Goal: Task Accomplishment & Management: Use online tool/utility

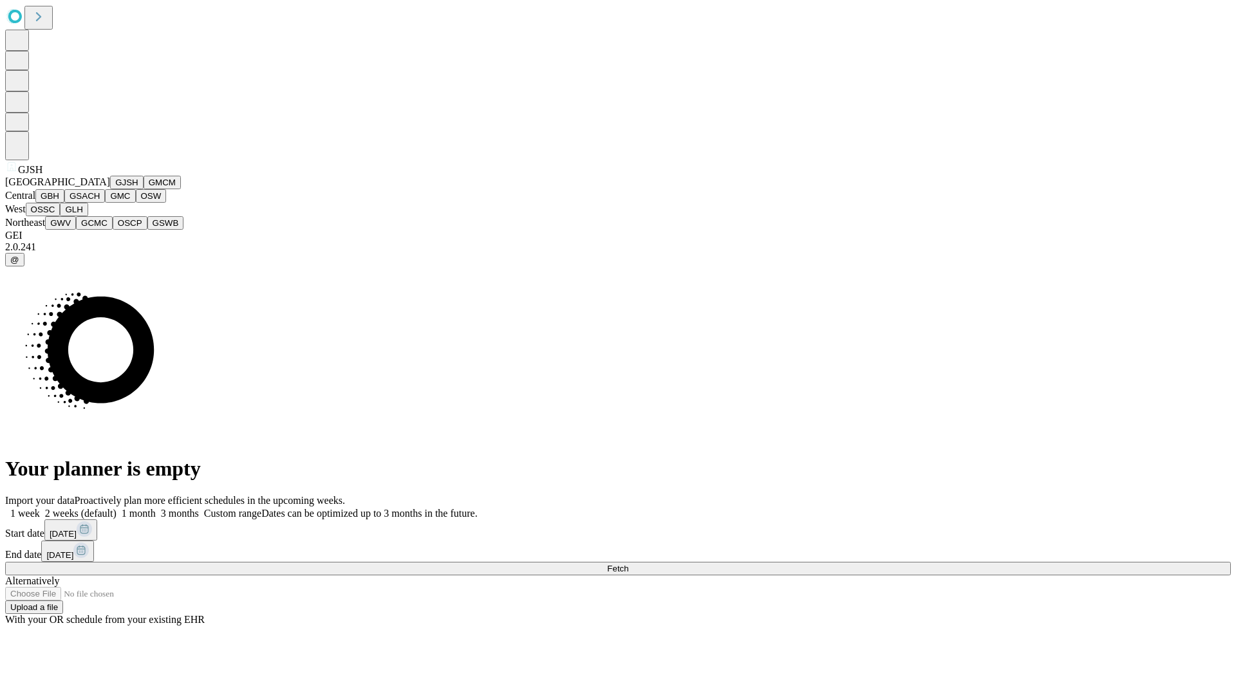
click at [110, 189] on button "GJSH" at bounding box center [126, 183] width 33 height 14
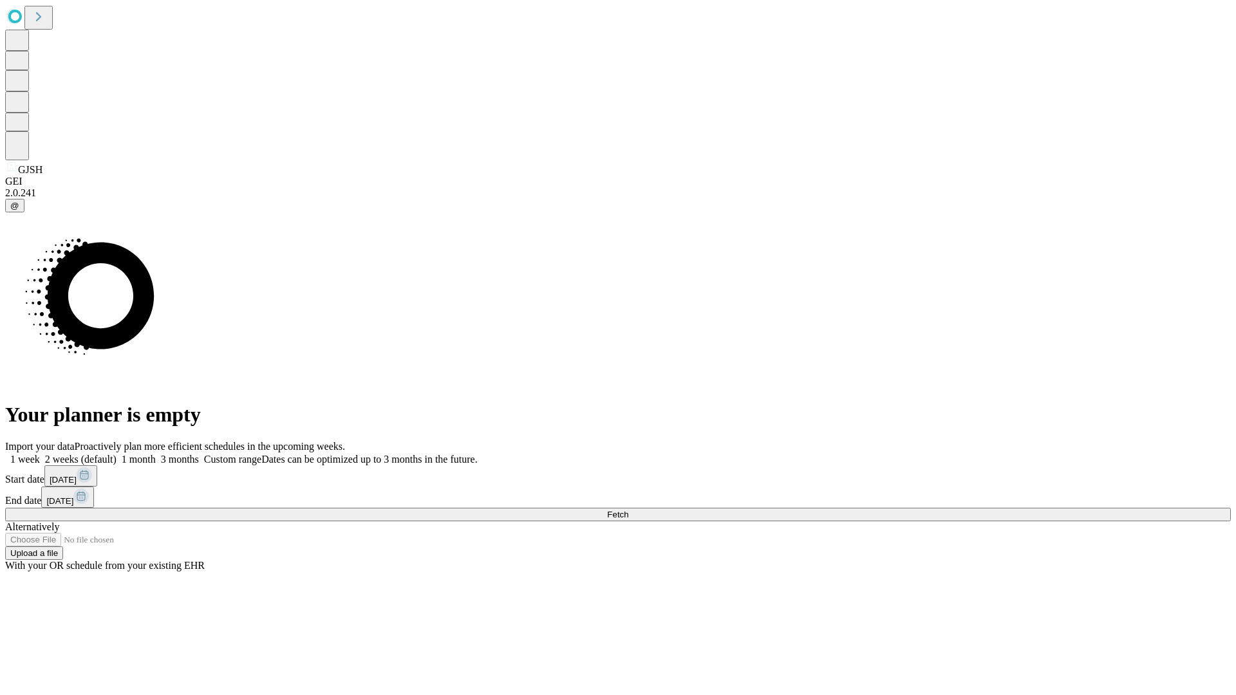
click at [156, 454] on label "1 month" at bounding box center [135, 459] width 39 height 11
click at [628, 510] on span "Fetch" at bounding box center [617, 515] width 21 height 10
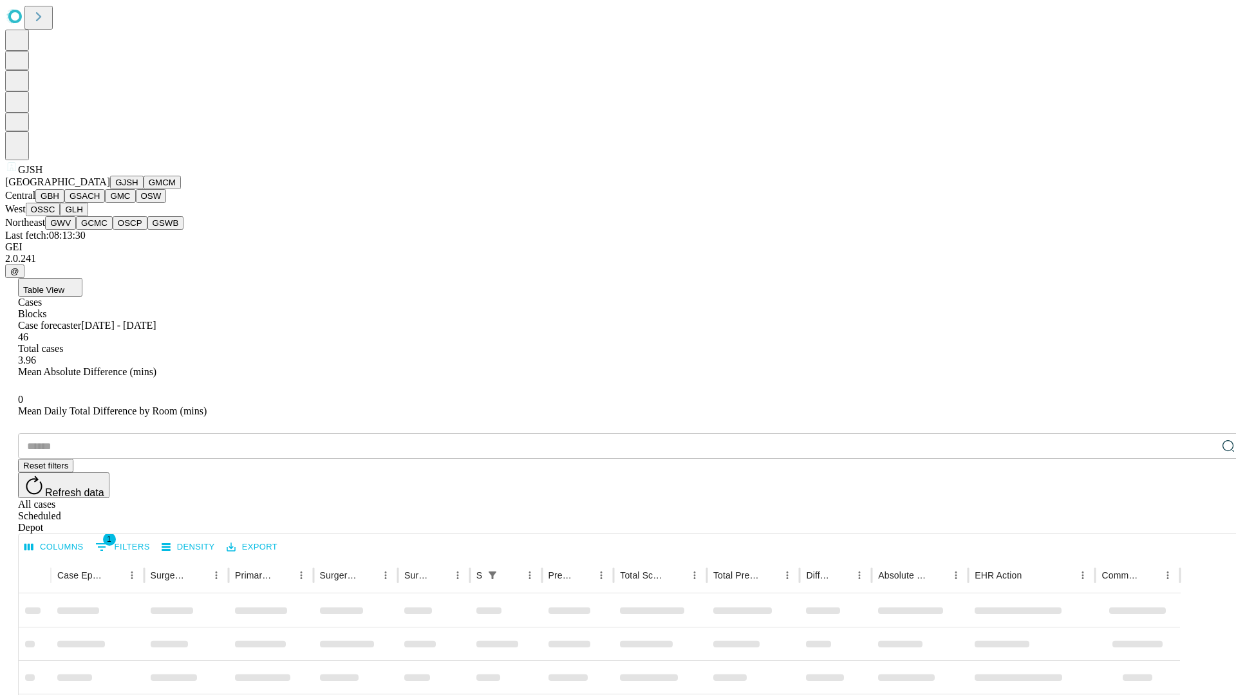
click at [143, 189] on button "GMCM" at bounding box center [161, 183] width 37 height 14
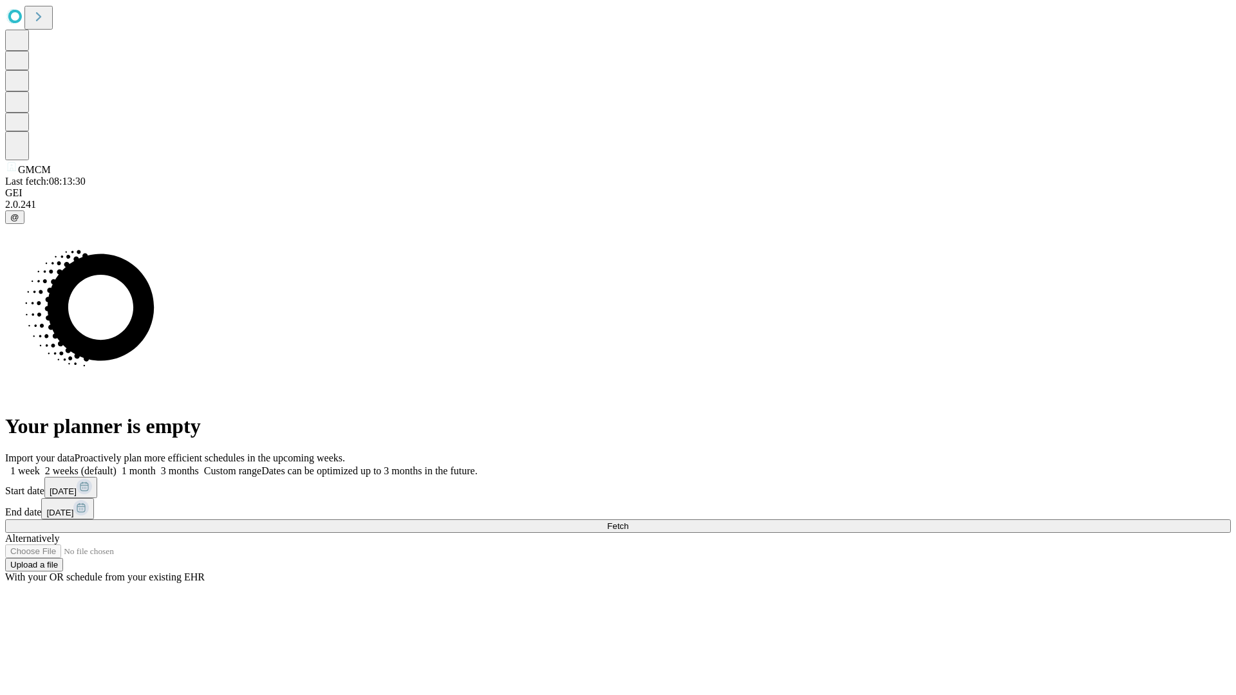
click at [156, 465] on label "1 month" at bounding box center [135, 470] width 39 height 11
click at [628, 521] on span "Fetch" at bounding box center [617, 526] width 21 height 10
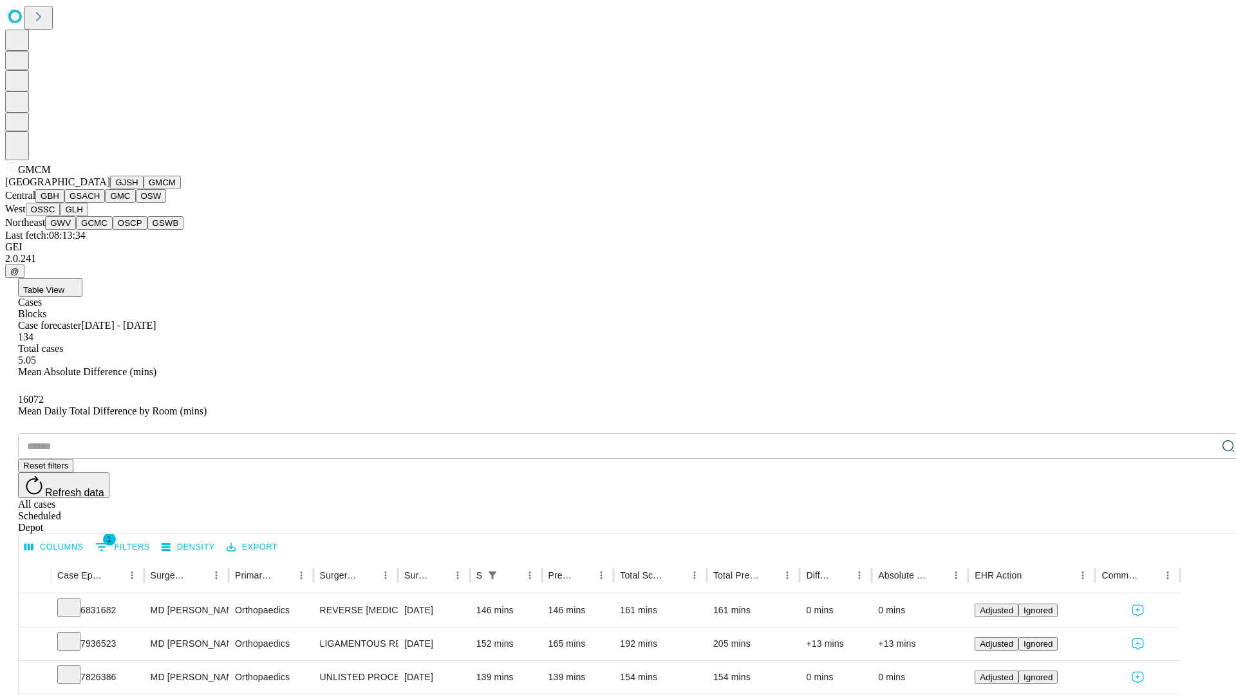
click at [64, 203] on button "GBH" at bounding box center [49, 196] width 29 height 14
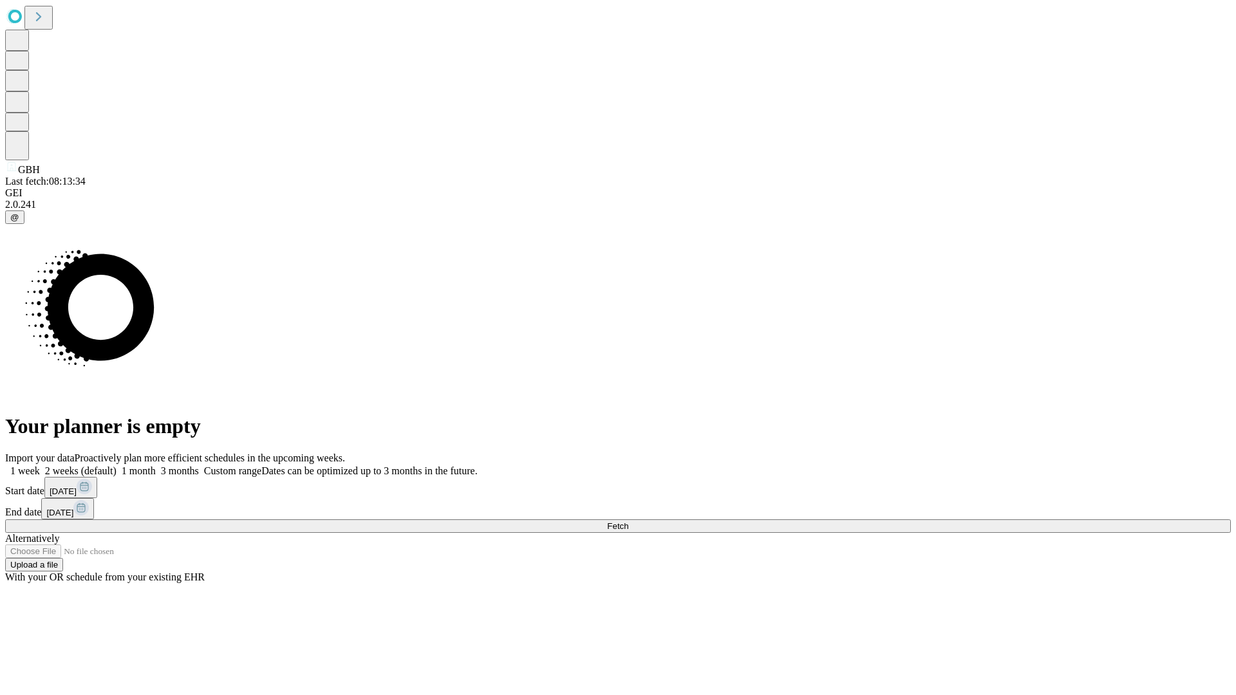
click at [156, 465] on label "1 month" at bounding box center [135, 470] width 39 height 11
click at [628, 521] on span "Fetch" at bounding box center [617, 526] width 21 height 10
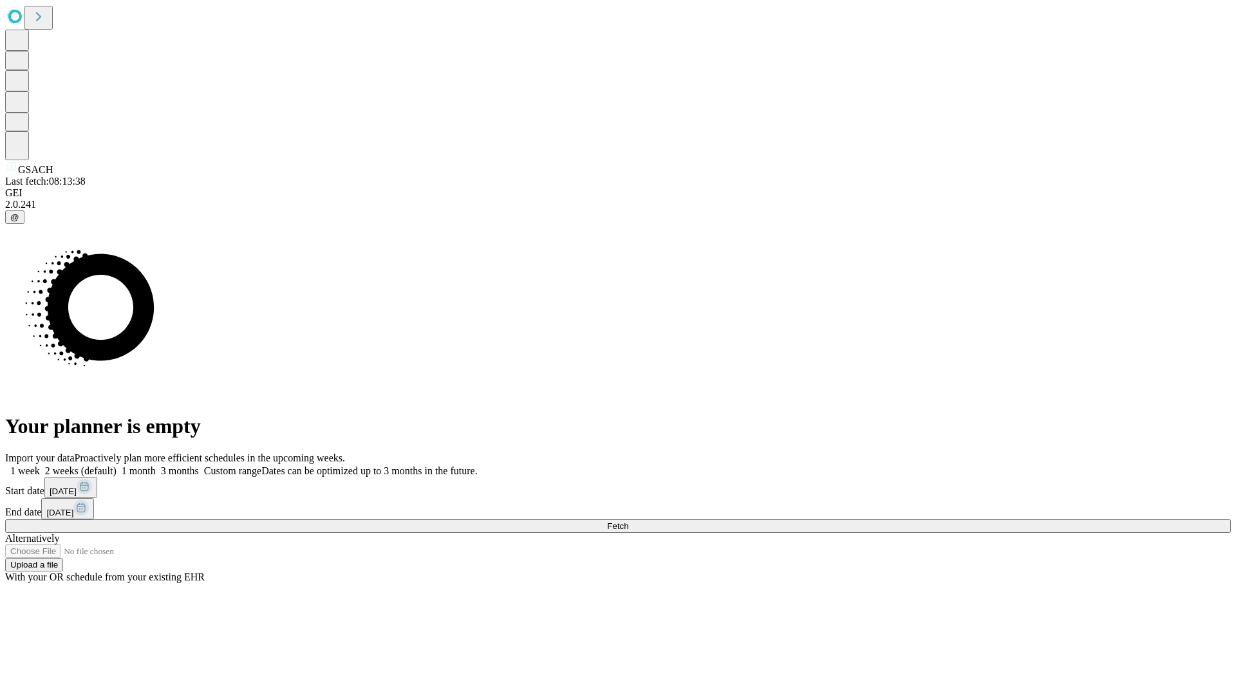
click at [156, 465] on label "1 month" at bounding box center [135, 470] width 39 height 11
click at [628, 521] on span "Fetch" at bounding box center [617, 526] width 21 height 10
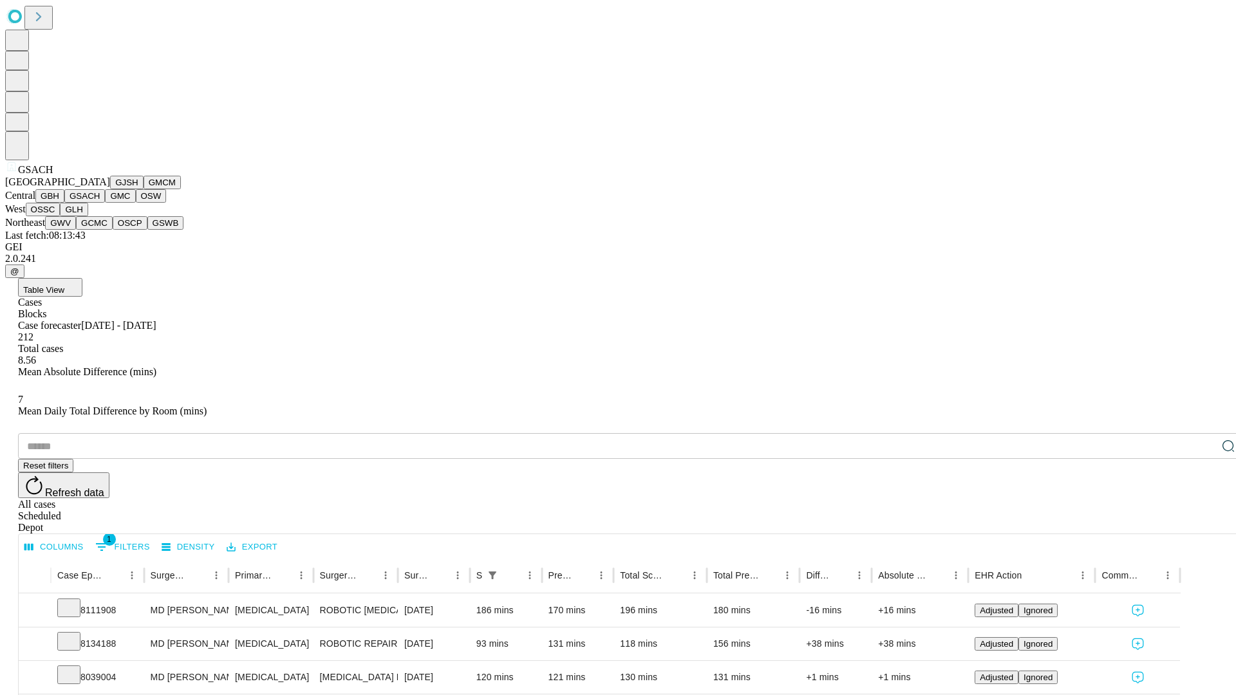
click at [105, 203] on button "GMC" at bounding box center [120, 196] width 30 height 14
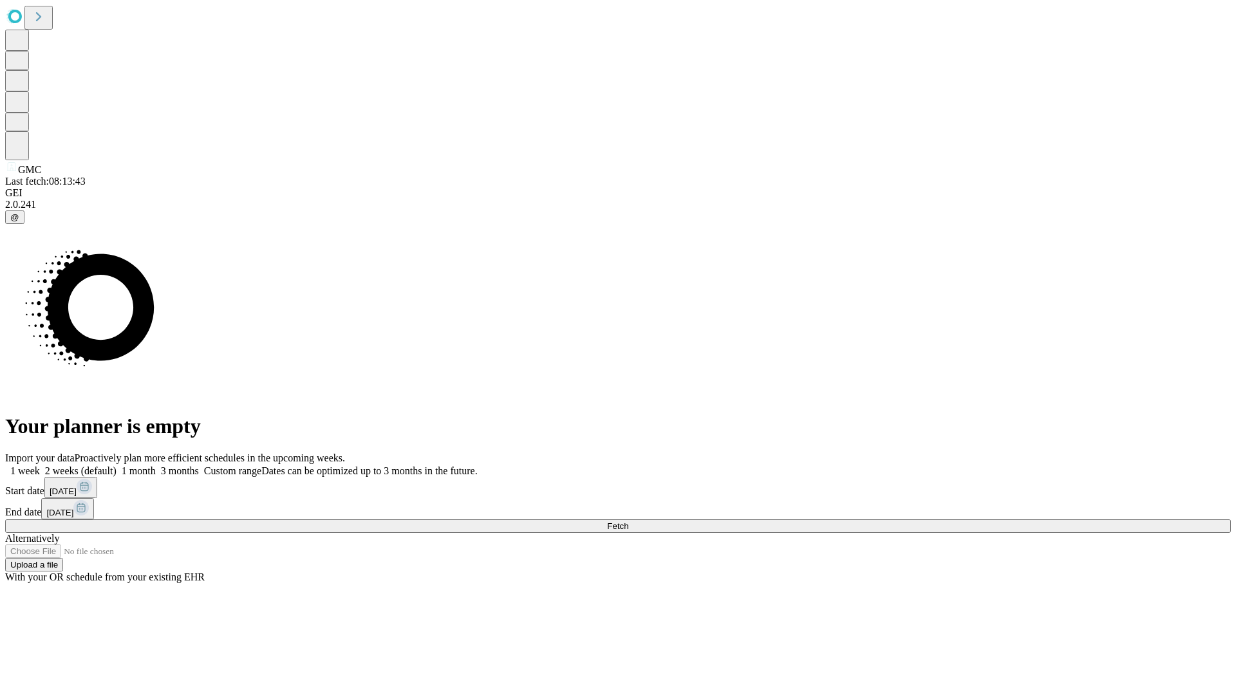
click at [156, 465] on label "1 month" at bounding box center [135, 470] width 39 height 11
click at [628, 521] on span "Fetch" at bounding box center [617, 526] width 21 height 10
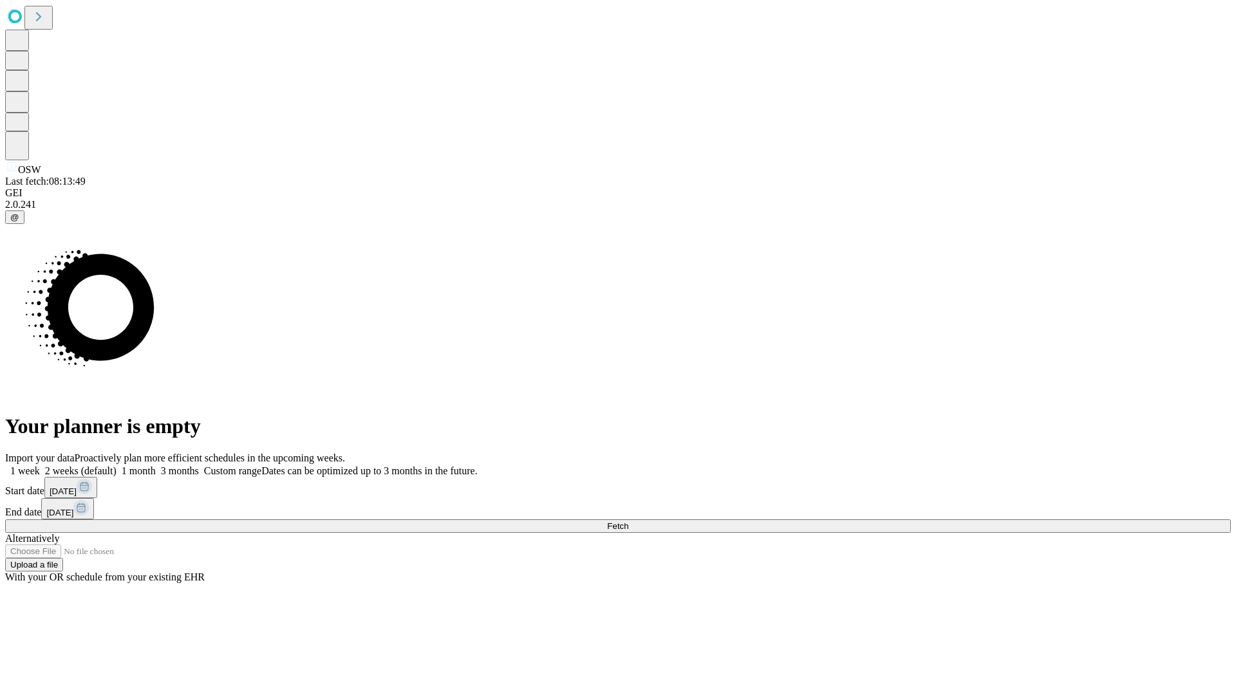
click at [156, 465] on label "1 month" at bounding box center [135, 470] width 39 height 11
click at [628, 521] on span "Fetch" at bounding box center [617, 526] width 21 height 10
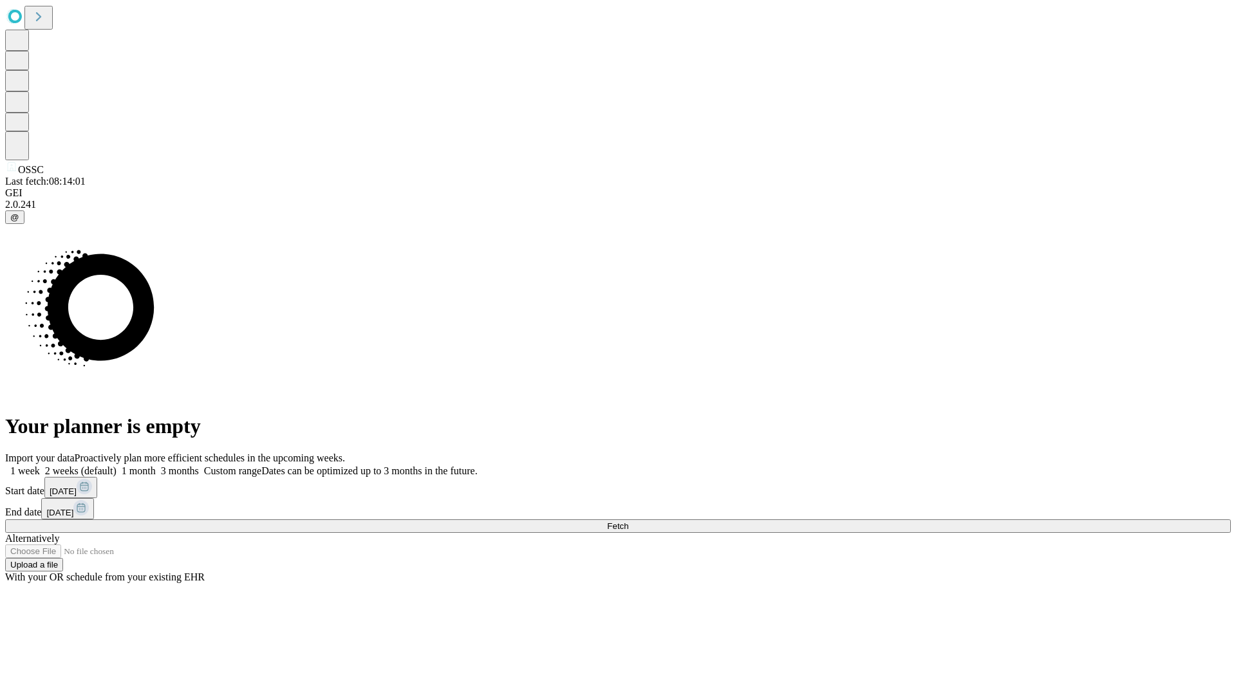
click at [156, 465] on label "1 month" at bounding box center [135, 470] width 39 height 11
click at [628, 521] on span "Fetch" at bounding box center [617, 526] width 21 height 10
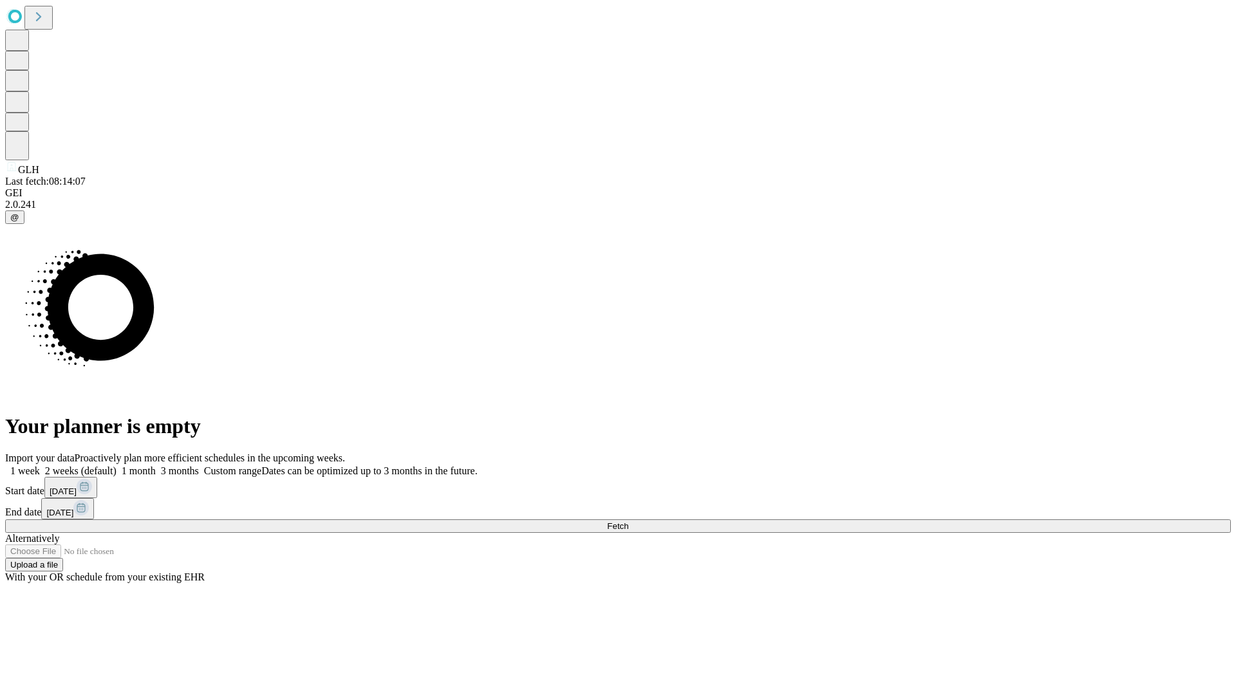
click at [628, 521] on span "Fetch" at bounding box center [617, 526] width 21 height 10
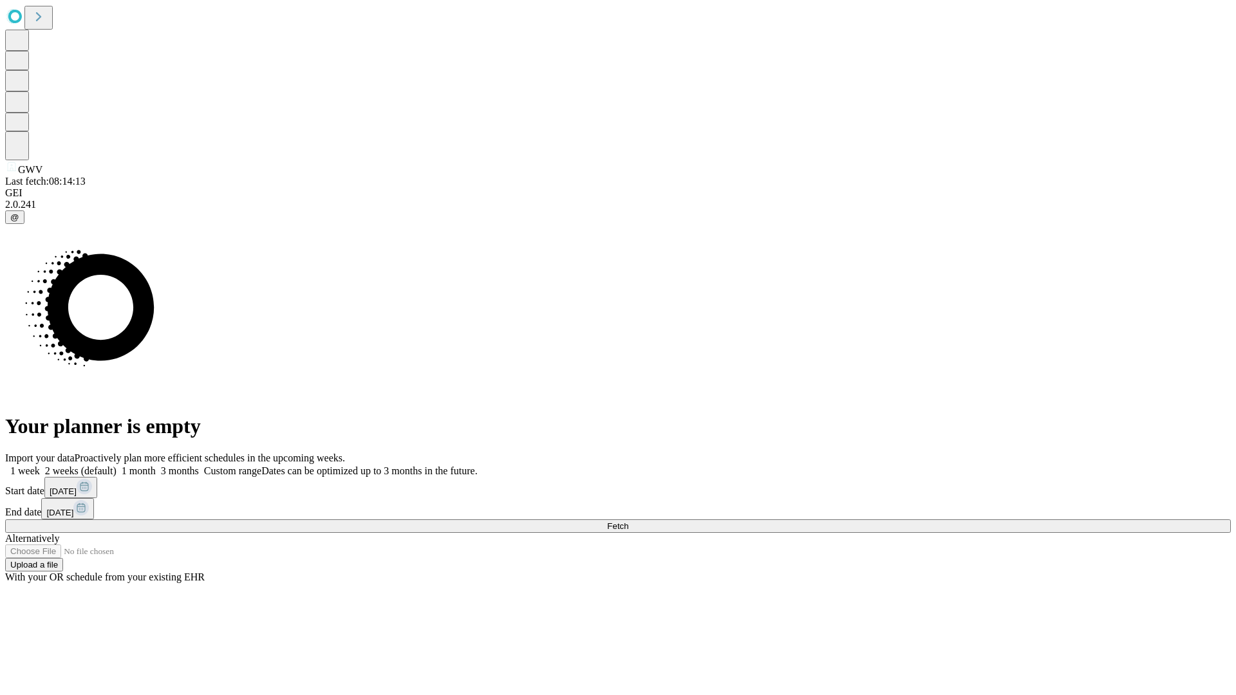
click at [156, 465] on label "1 month" at bounding box center [135, 470] width 39 height 11
click at [628, 521] on span "Fetch" at bounding box center [617, 526] width 21 height 10
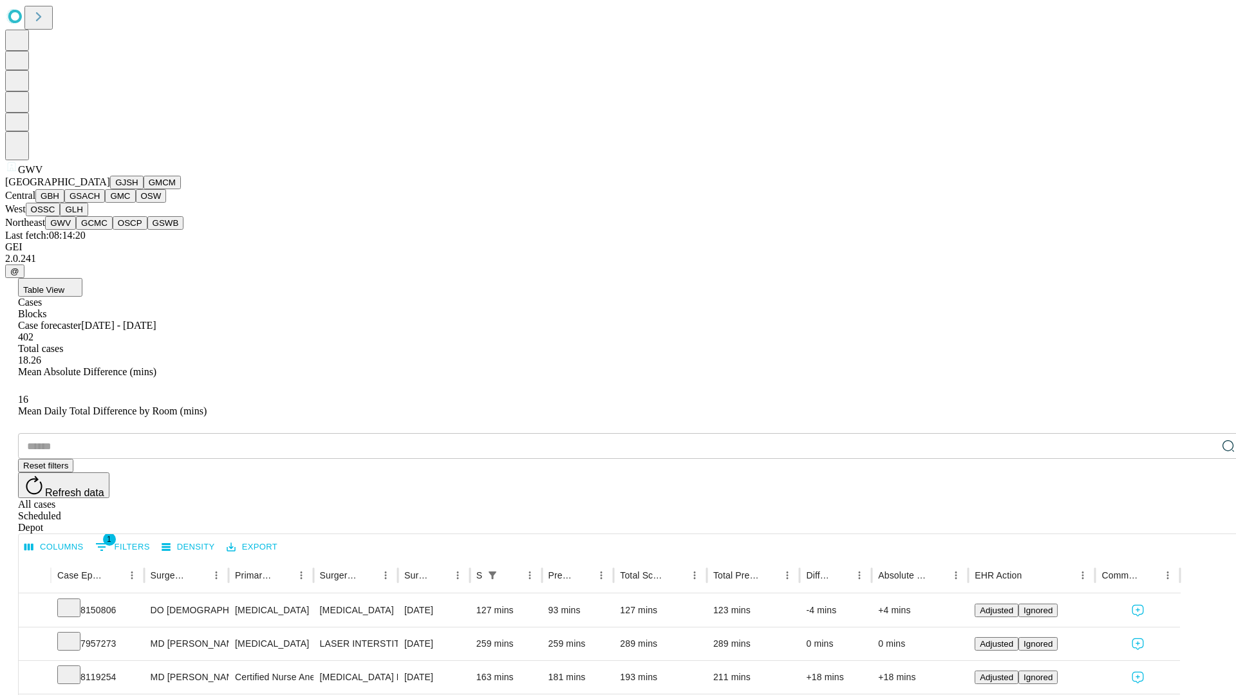
click at [100, 230] on button "GCMC" at bounding box center [94, 223] width 37 height 14
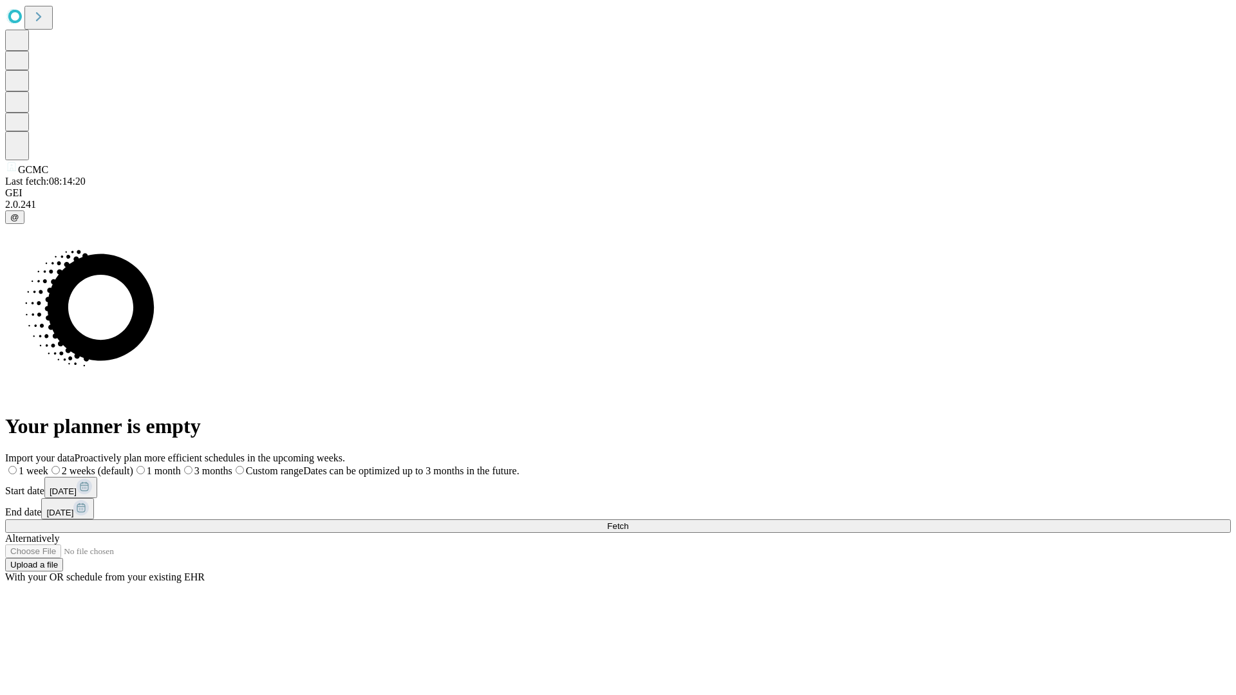
click at [181, 465] on label "1 month" at bounding box center [157, 470] width 48 height 11
click at [628, 521] on span "Fetch" at bounding box center [617, 526] width 21 height 10
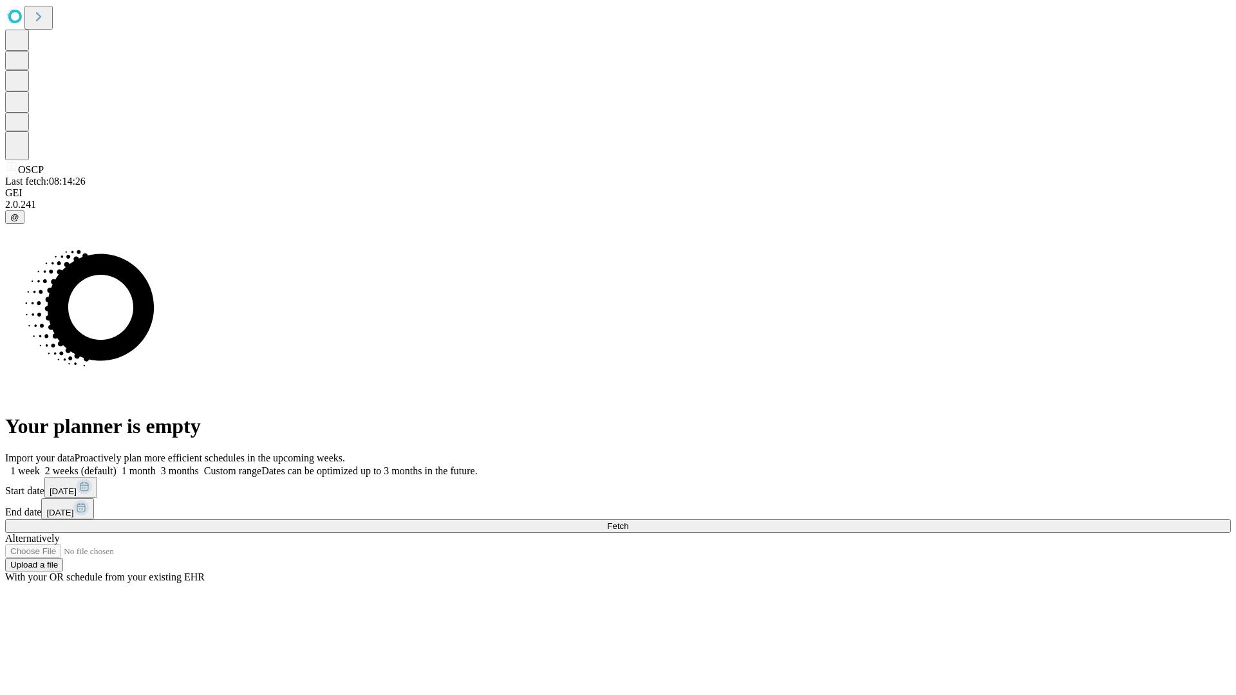
click at [156, 465] on label "1 month" at bounding box center [135, 470] width 39 height 11
click at [628, 521] on span "Fetch" at bounding box center [617, 526] width 21 height 10
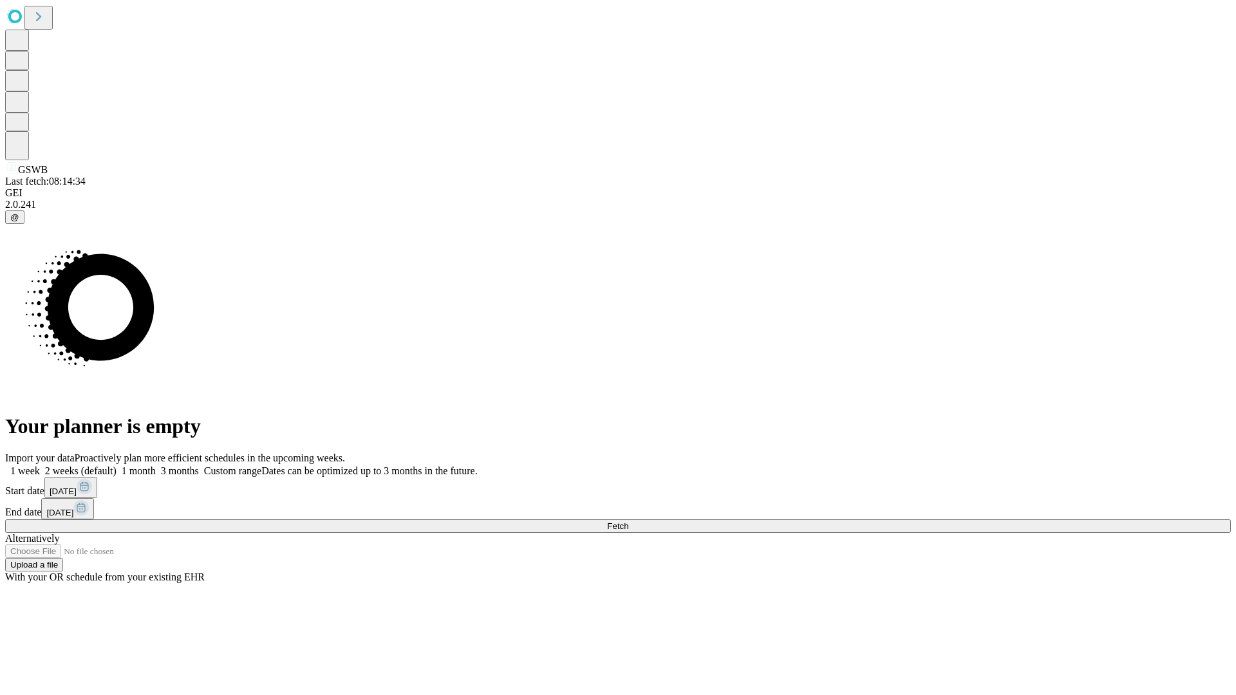
click at [156, 465] on label "1 month" at bounding box center [135, 470] width 39 height 11
click at [628, 521] on span "Fetch" at bounding box center [617, 526] width 21 height 10
